Goal: Information Seeking & Learning: Learn about a topic

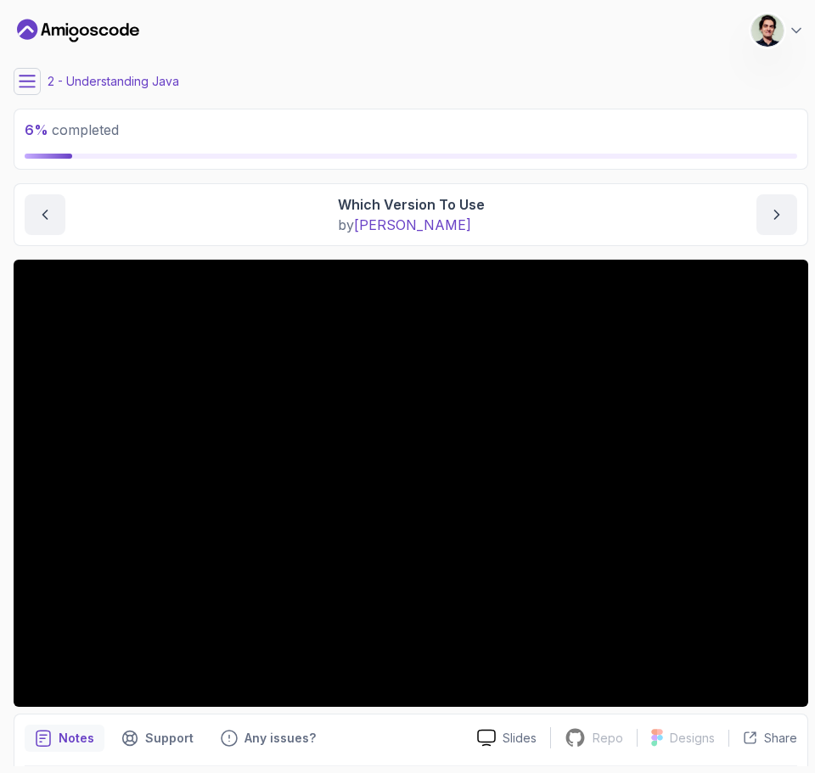
scroll to position [59, 0]
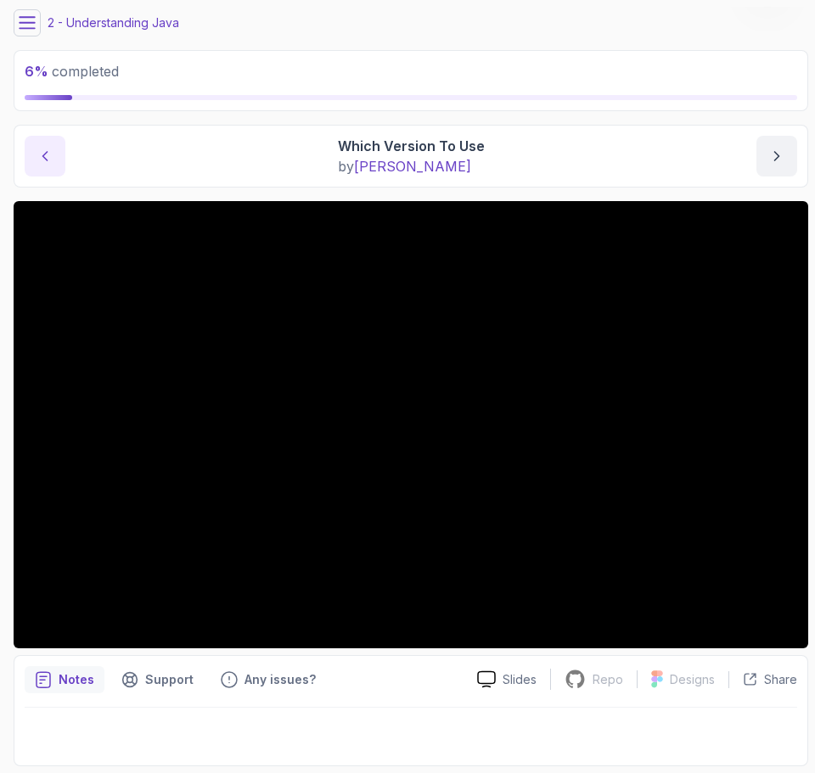
click at [42, 151] on icon "previous content" at bounding box center [44, 156] width 17 height 17
click at [42, 160] on icon "previous content" at bounding box center [44, 156] width 17 height 17
click at [50, 157] on icon "previous content" at bounding box center [44, 156] width 17 height 17
click at [763, 160] on button "next content" at bounding box center [776, 156] width 41 height 41
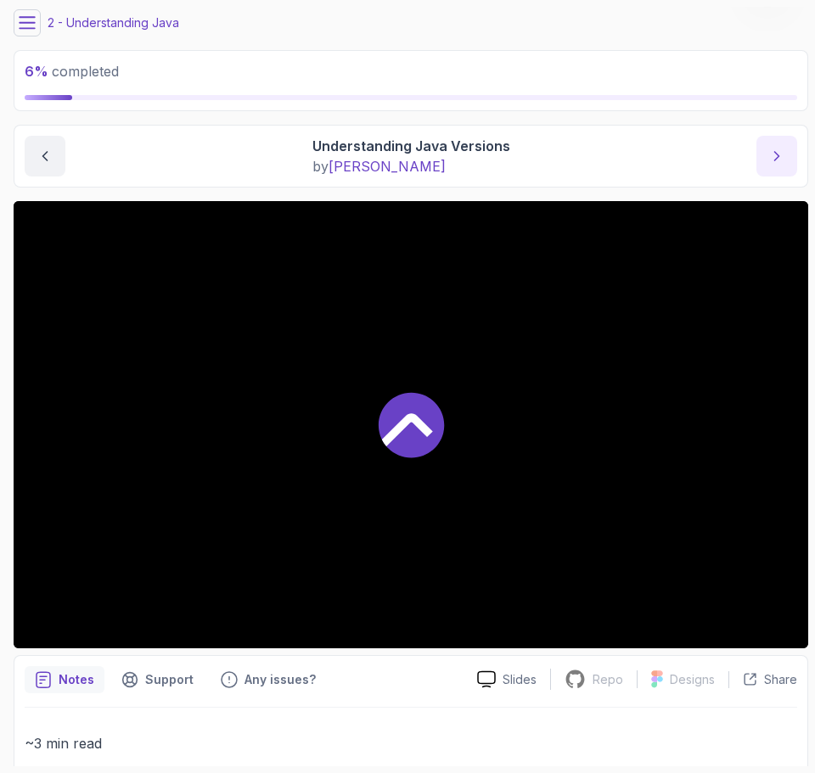
click at [763, 160] on button "next content" at bounding box center [776, 156] width 41 height 41
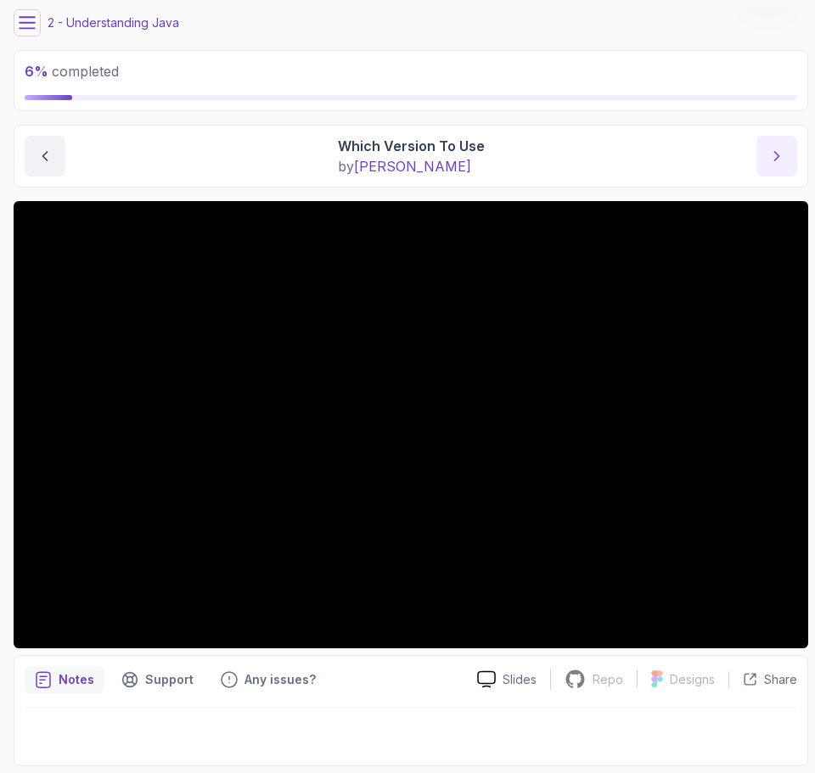
click at [776, 170] on button "next content" at bounding box center [776, 156] width 41 height 41
click at [53, 156] on button "previous content" at bounding box center [45, 156] width 41 height 41
